Goal: Check status: Check status

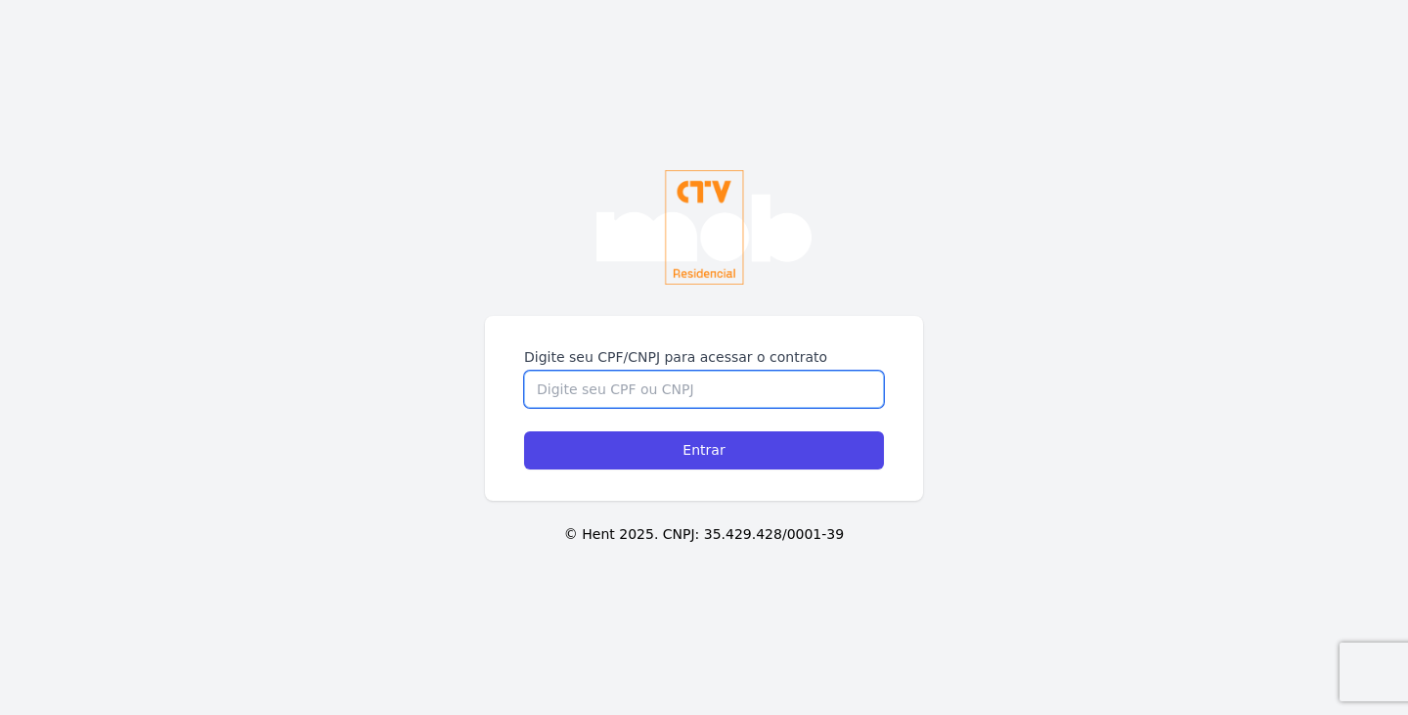
click at [654, 402] on input "Digite seu CPF/CNPJ para acessar o contrato" at bounding box center [704, 389] width 360 height 37
drag, startPoint x: 634, startPoint y: 392, endPoint x: 407, endPoint y: 389, distance: 226.9
click at [407, 389] on div "Digite seu CPF/CNPJ para acessar o contrato 1149045781 Entrar © Hent 2025. CNPJ…" at bounding box center [704, 357] width 1408 height 715
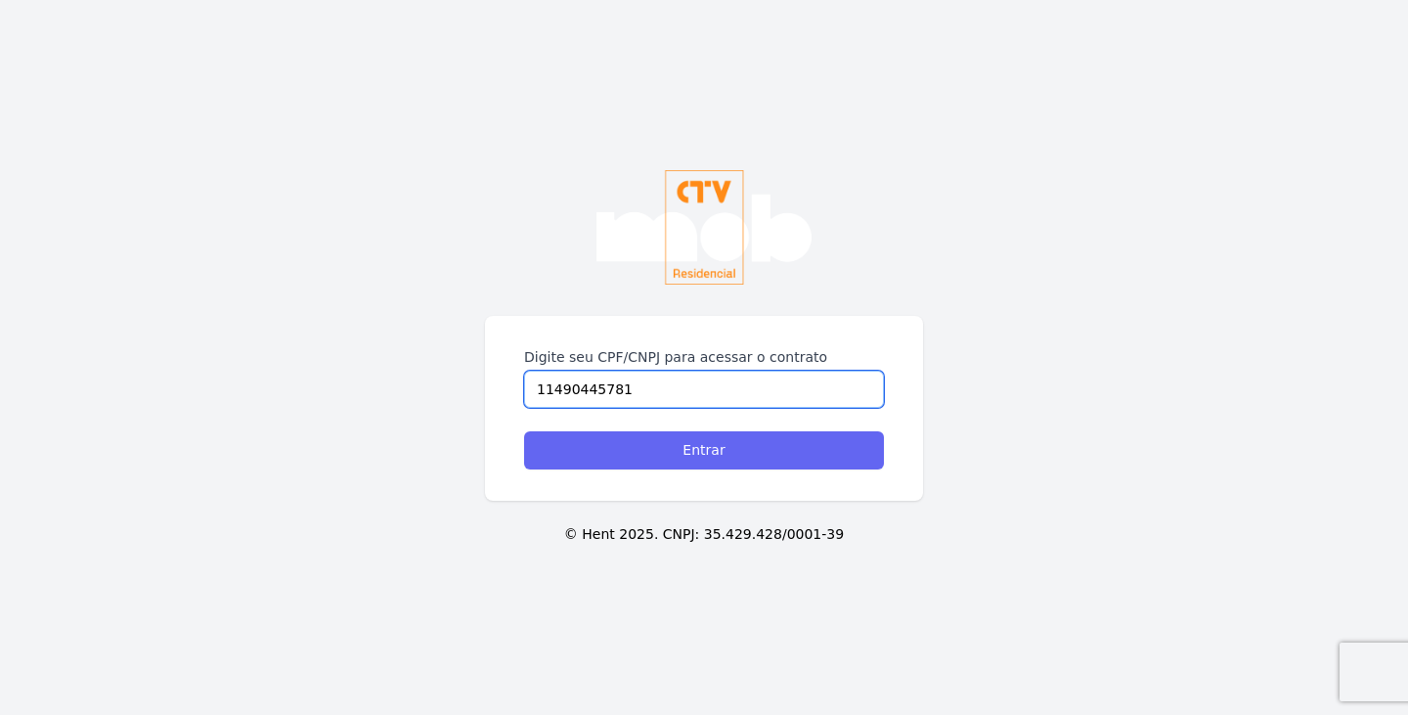
type input "11490445781"
click at [665, 449] on input "Entrar" at bounding box center [704, 450] width 360 height 38
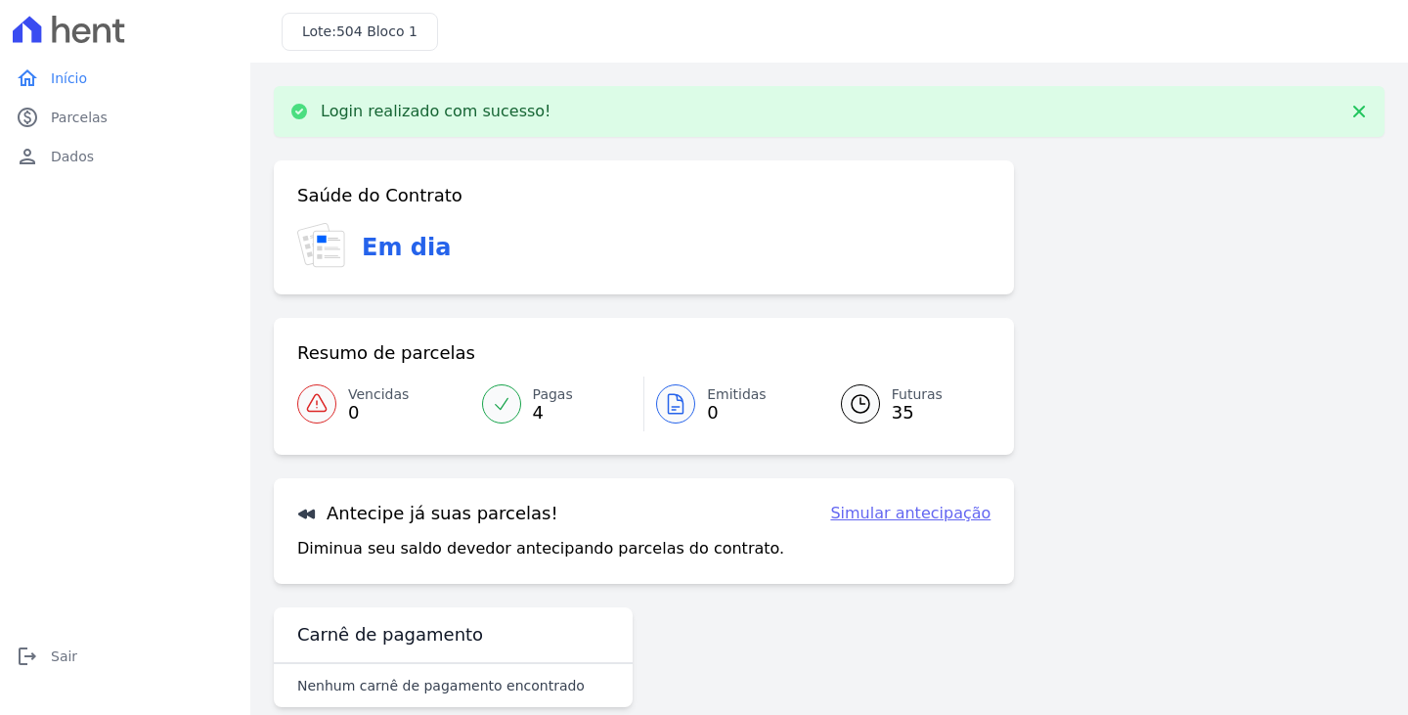
click at [496, 412] on icon at bounding box center [502, 404] width 20 height 20
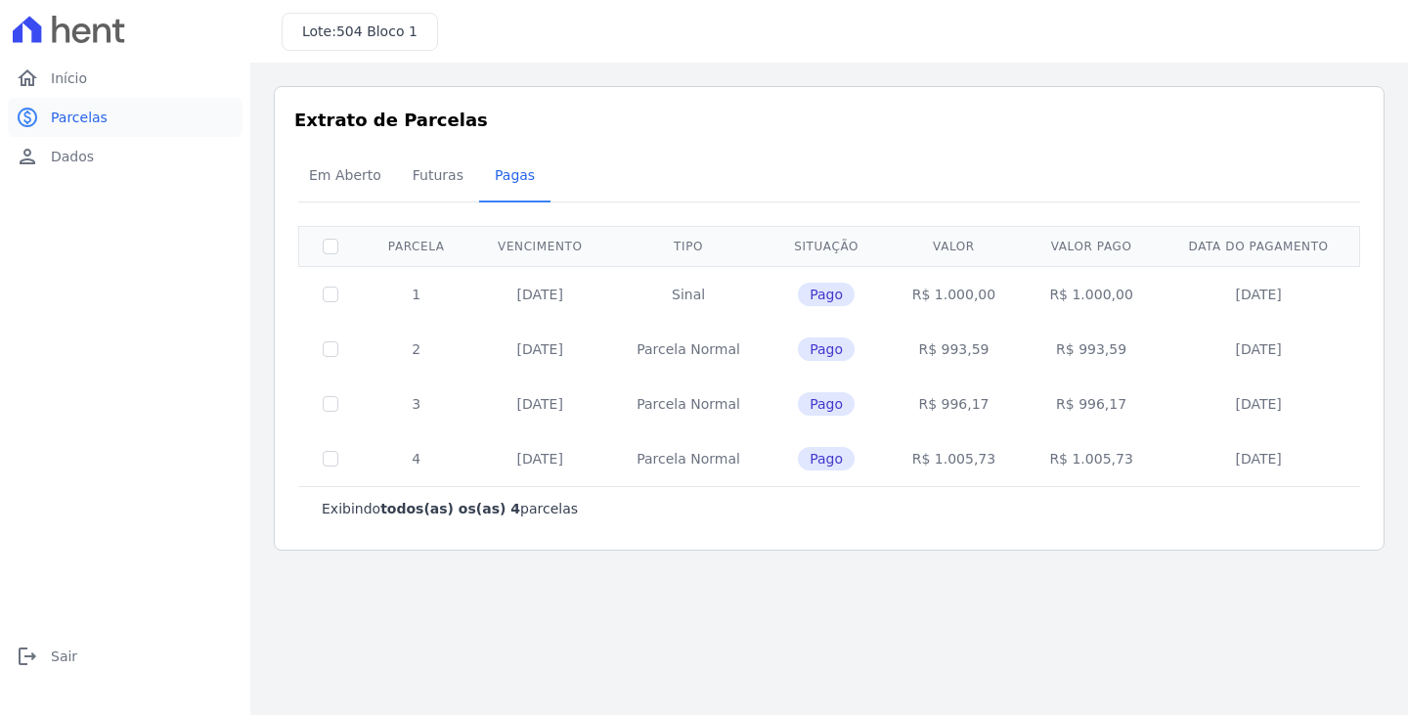
click at [64, 123] on span "Parcelas" at bounding box center [79, 118] width 57 height 20
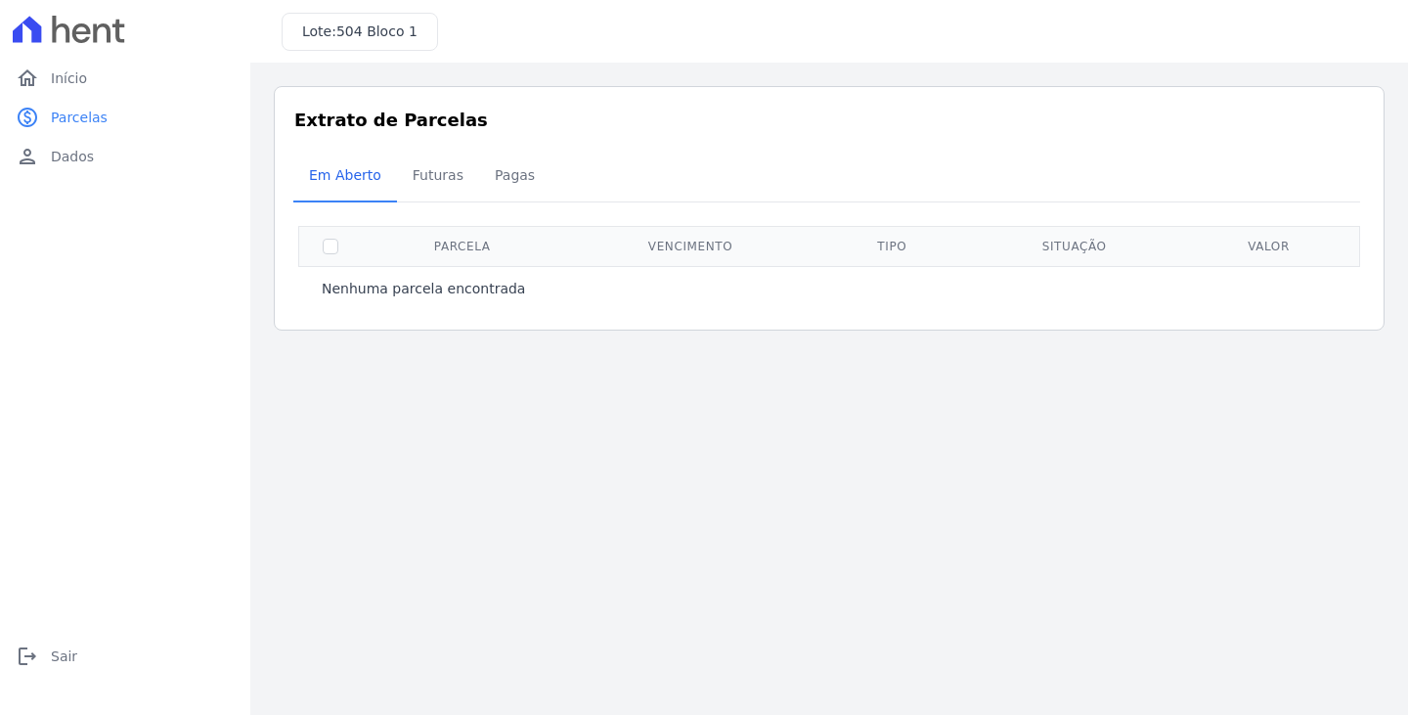
click at [427, 149] on div "Extrato de Parcelas Em [GEOGRAPHIC_DATA] Futuras [GEOGRAPHIC_DATA] 0 selecionad…" at bounding box center [829, 208] width 1111 height 244
click at [433, 183] on span "Futuras" at bounding box center [438, 174] width 74 height 39
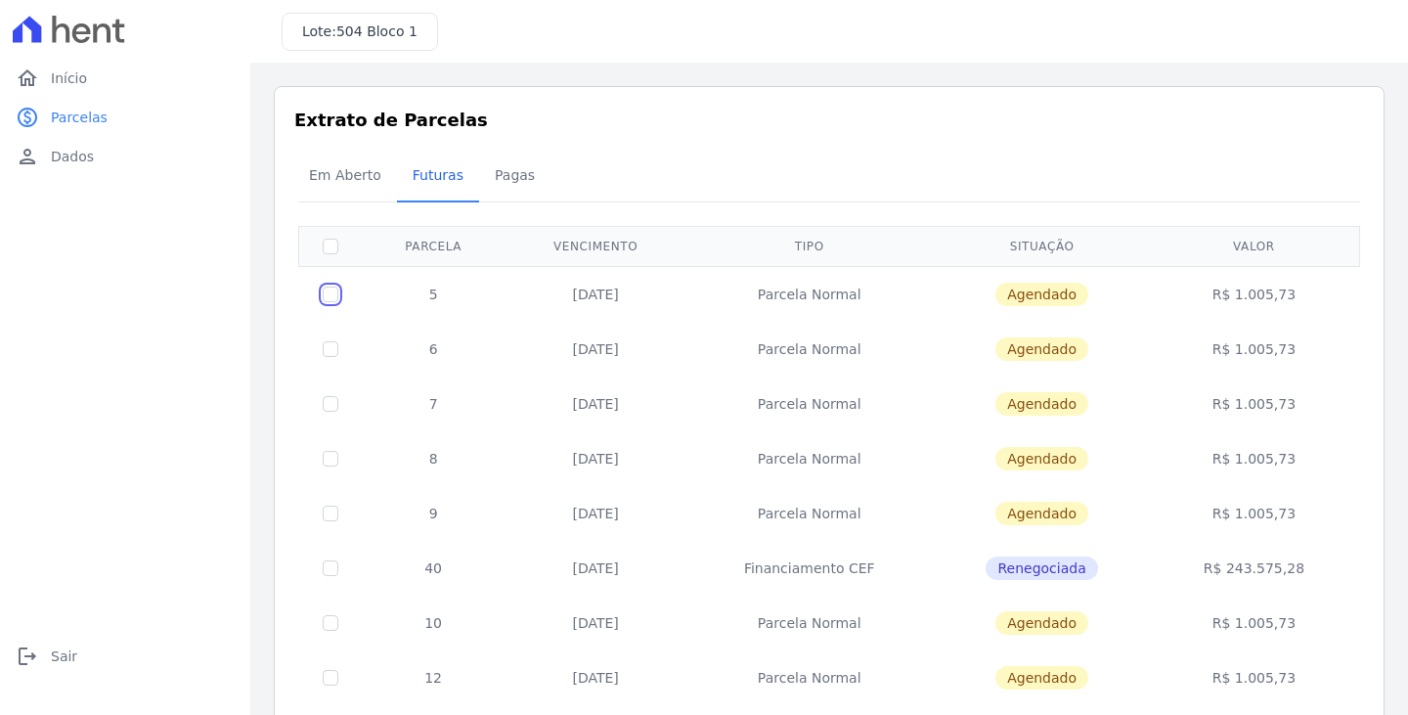
click at [330, 297] on input "checkbox" at bounding box center [331, 294] width 16 height 16
checkbox input "true"
click at [1283, 184] on div "Em Aberto Futuras [GEOGRAPHIC_DATA]" at bounding box center [829, 177] width 1072 height 48
click at [622, 315] on td "[DATE]" at bounding box center [596, 294] width 182 height 56
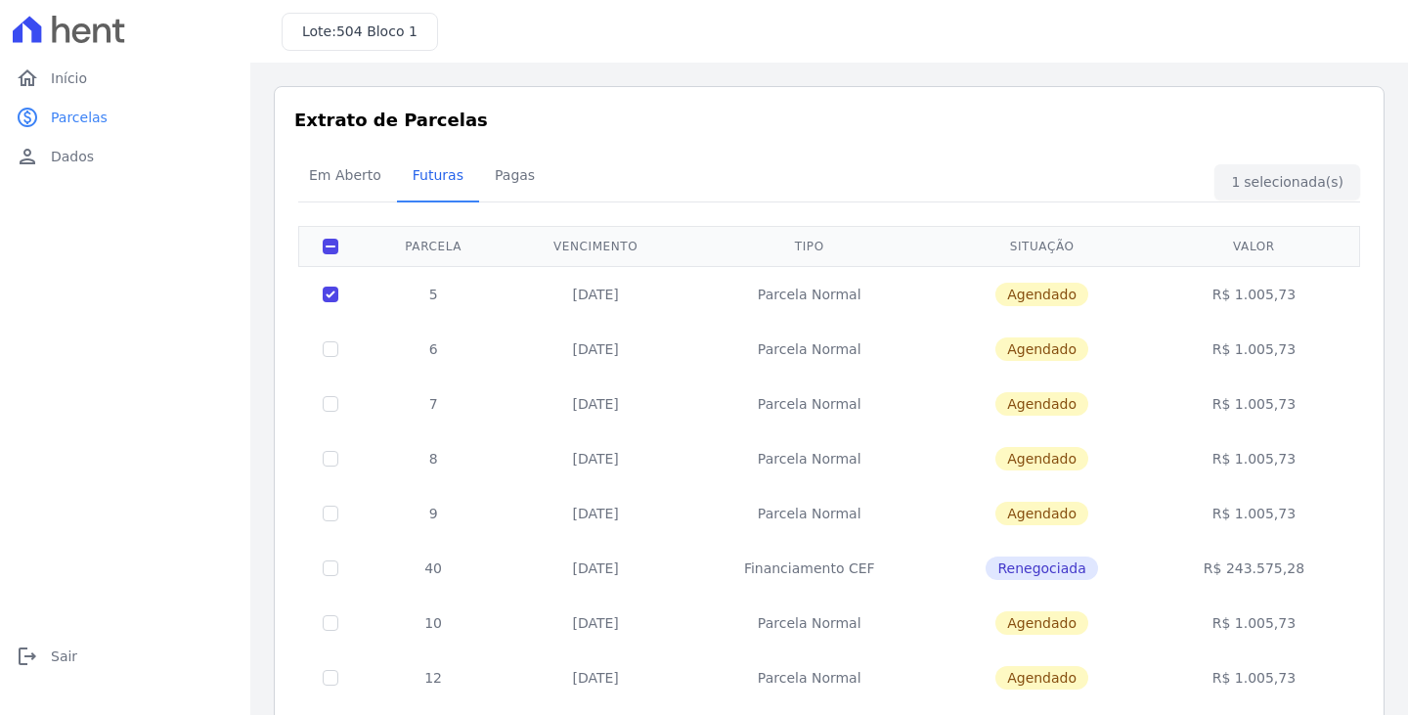
drag, startPoint x: 426, startPoint y: 296, endPoint x: 838, endPoint y: 298, distance: 411.7
click at [838, 298] on tr "5 [DATE] [GEOGRAPHIC_DATA] [GEOGRAPHIC_DATA] R$ 1.005,73" at bounding box center [829, 294] width 1061 height 56
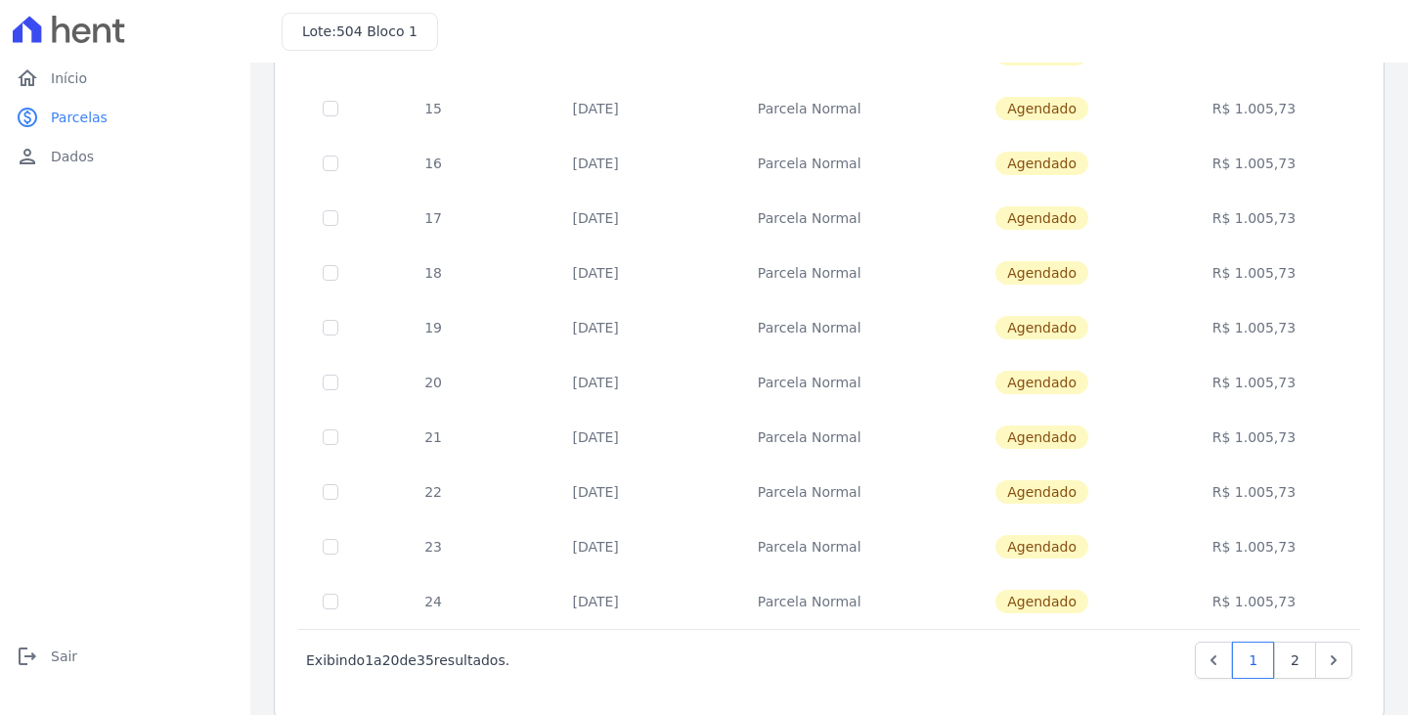
scroll to position [761, 0]
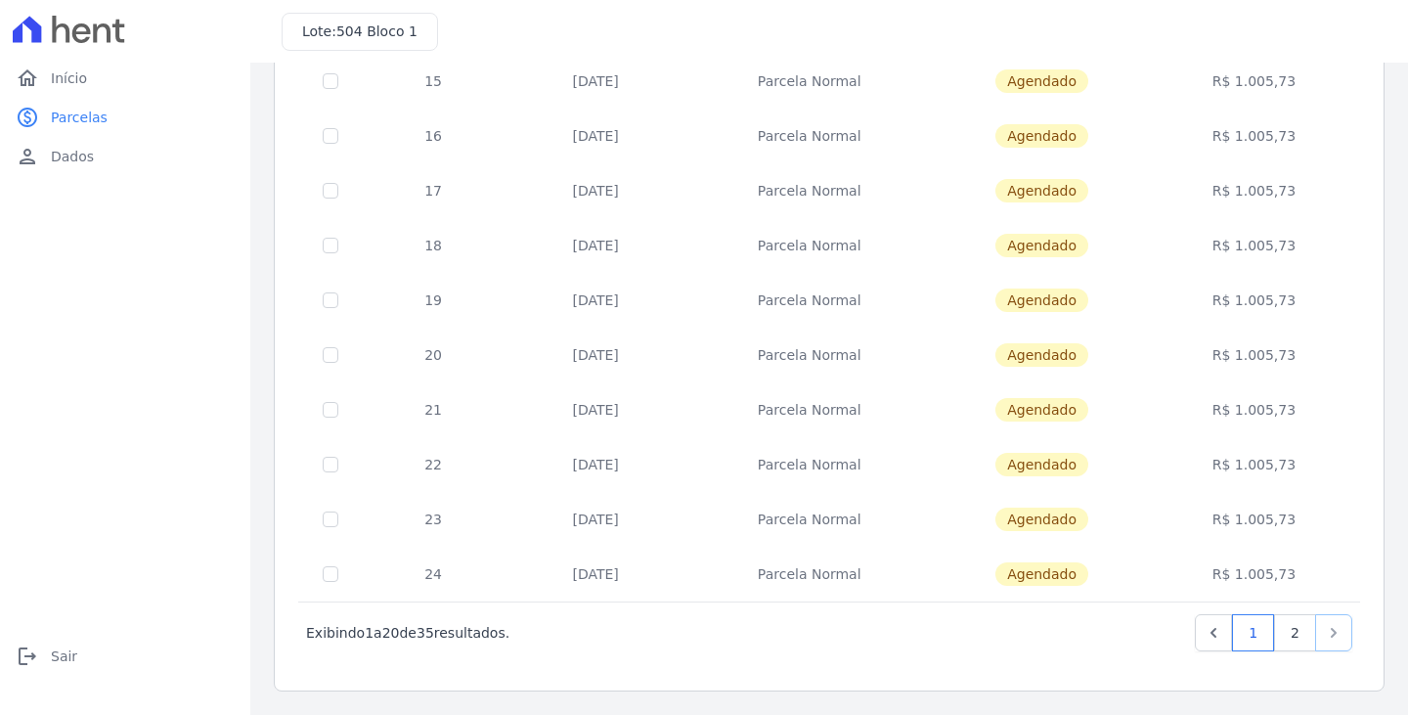
click at [1324, 631] on icon "Next" at bounding box center [1334, 633] width 20 height 20
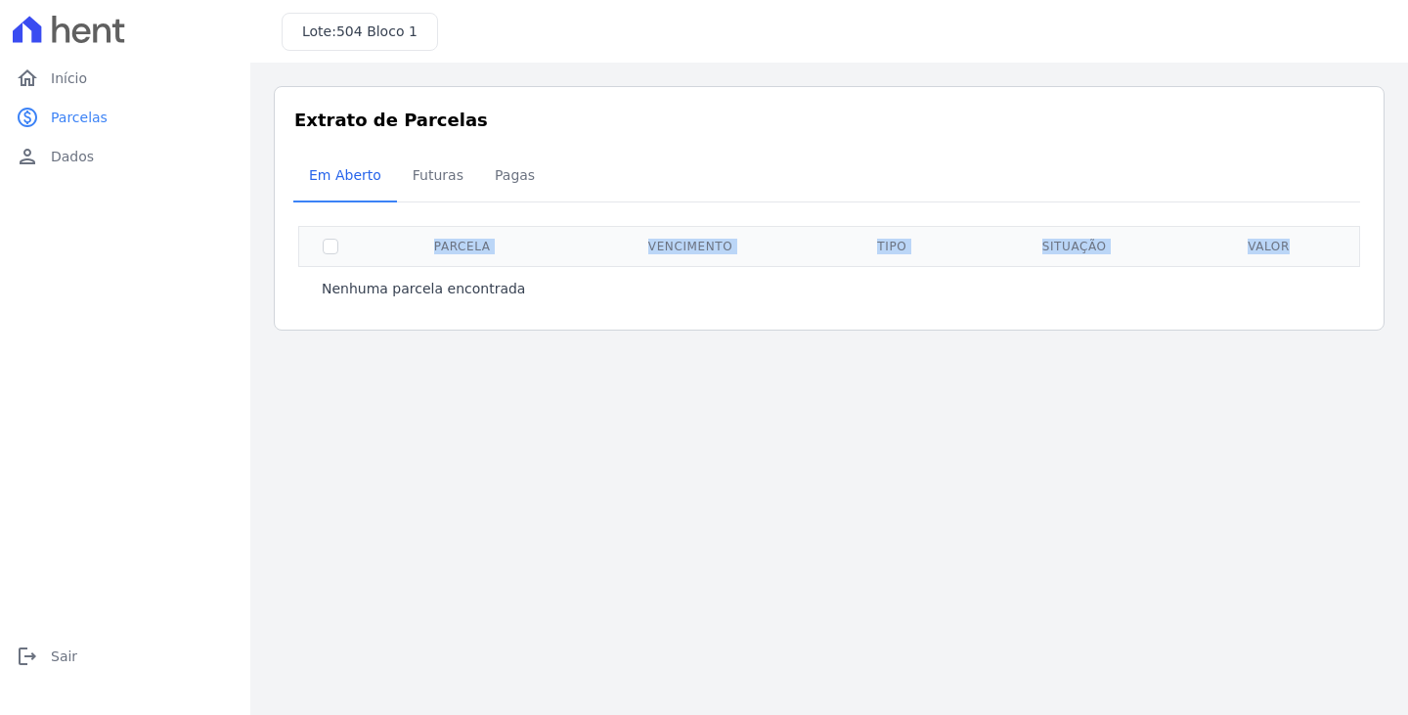
click at [1310, 631] on main "Listagem de parcelas Baixar PDF Extrato de Parcelas Em [GEOGRAPHIC_DATA] Futura…" at bounding box center [829, 389] width 1158 height 652
click at [98, 103] on link "paid Parcelas" at bounding box center [125, 117] width 235 height 39
click at [428, 178] on span "Futuras" at bounding box center [438, 174] width 74 height 39
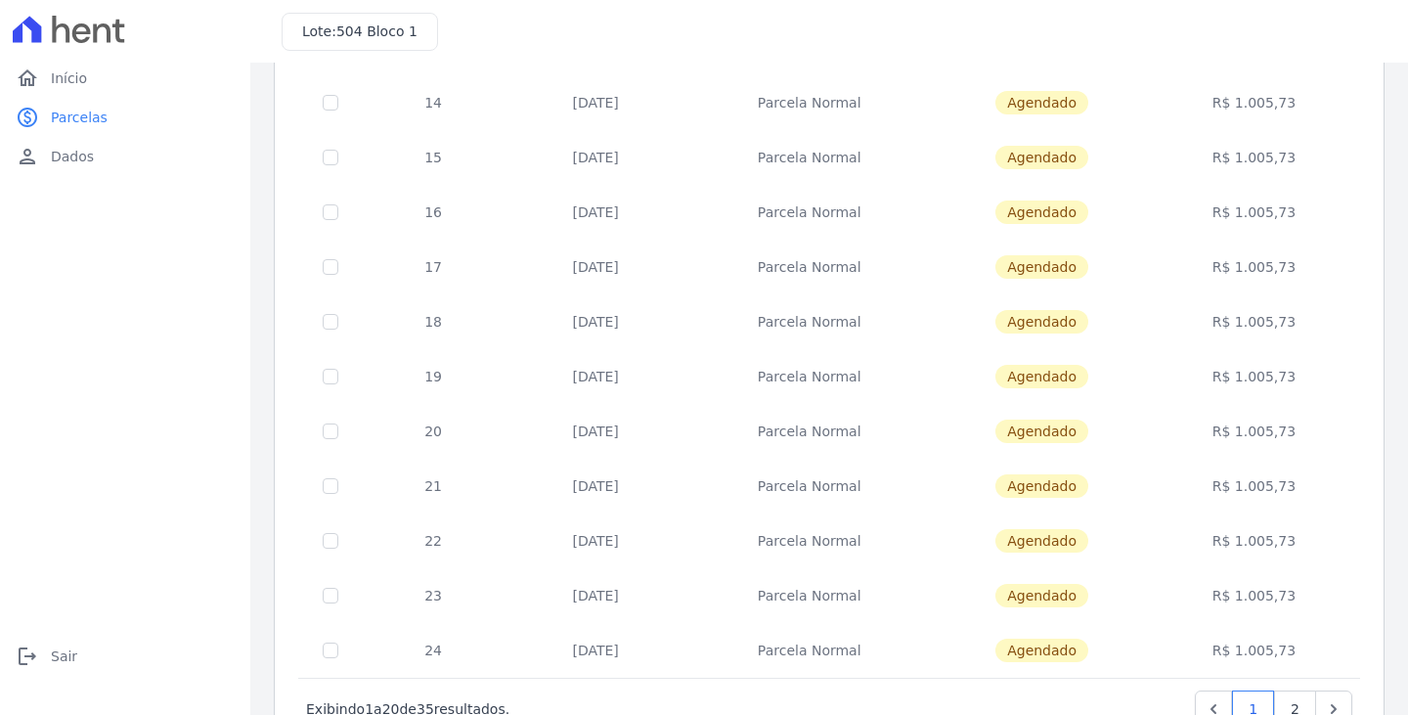
scroll to position [761, 0]
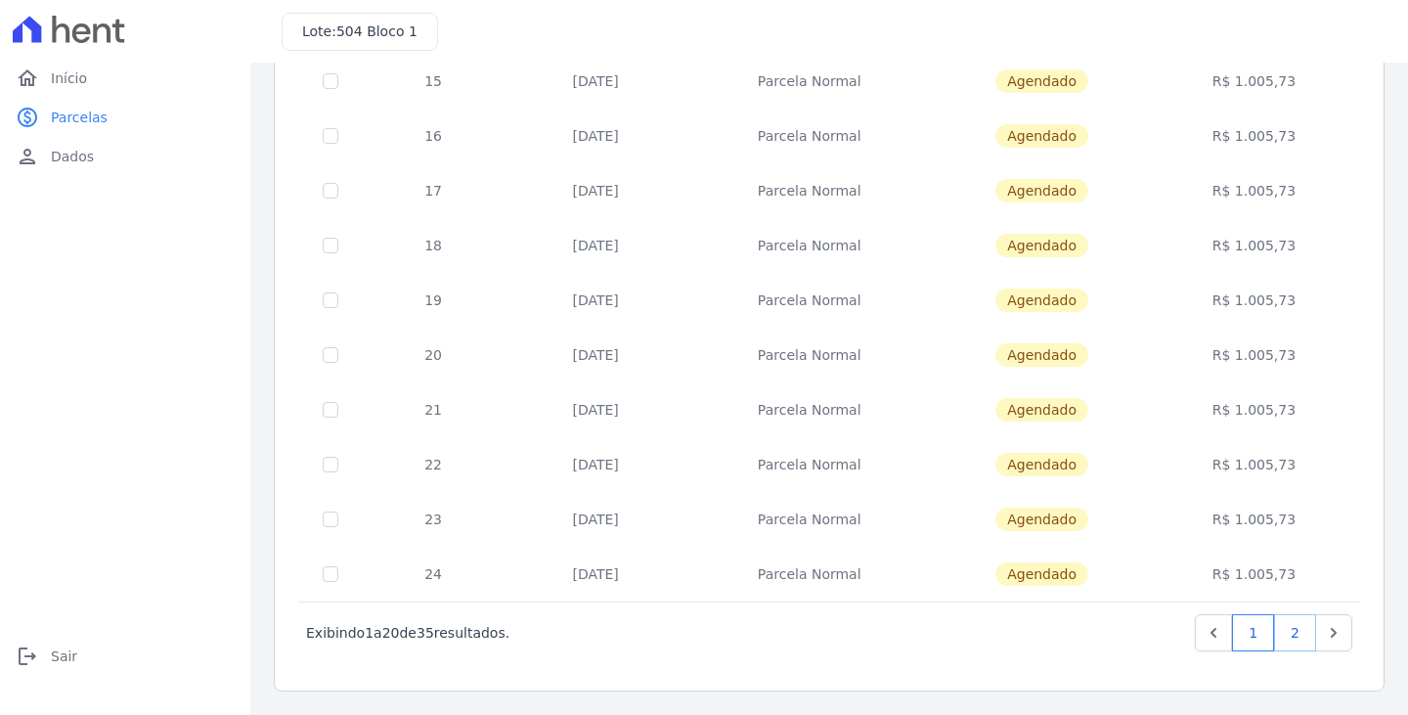
click at [1291, 637] on link "2" at bounding box center [1295, 632] width 42 height 37
